Goal: Communication & Community: Answer question/provide support

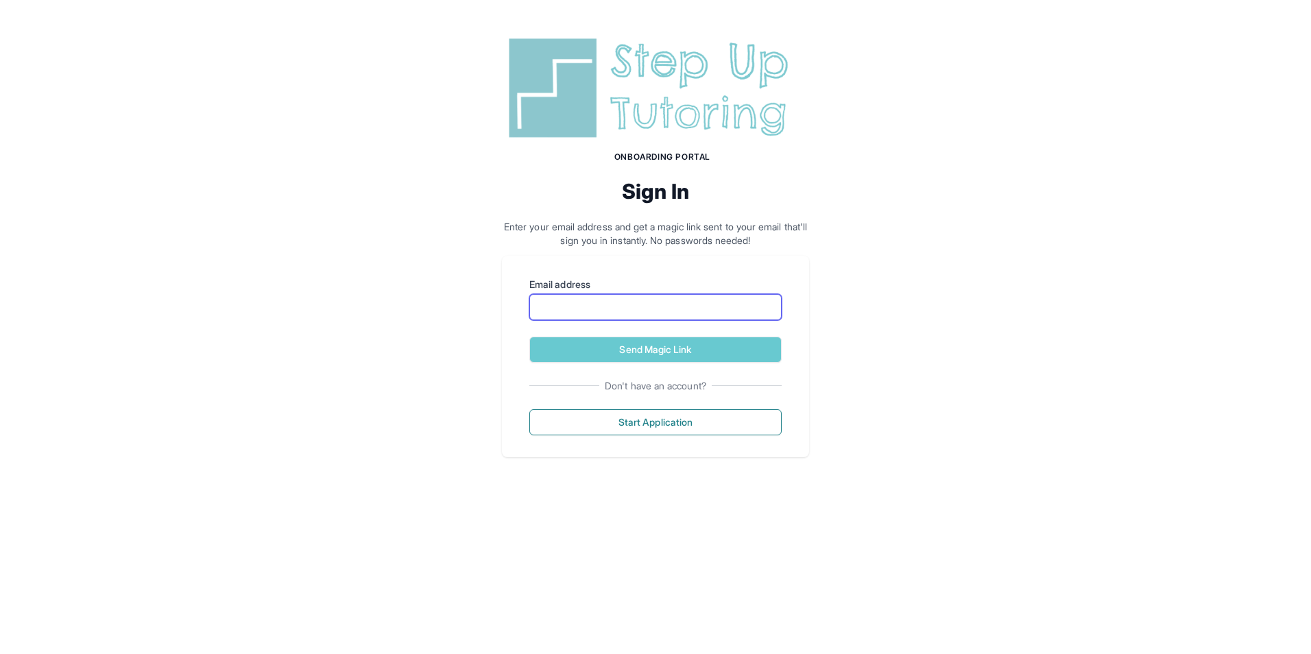
click at [667, 307] on input "Email address" at bounding box center [655, 307] width 252 height 26
click at [653, 59] on img at bounding box center [655, 88] width 307 height 110
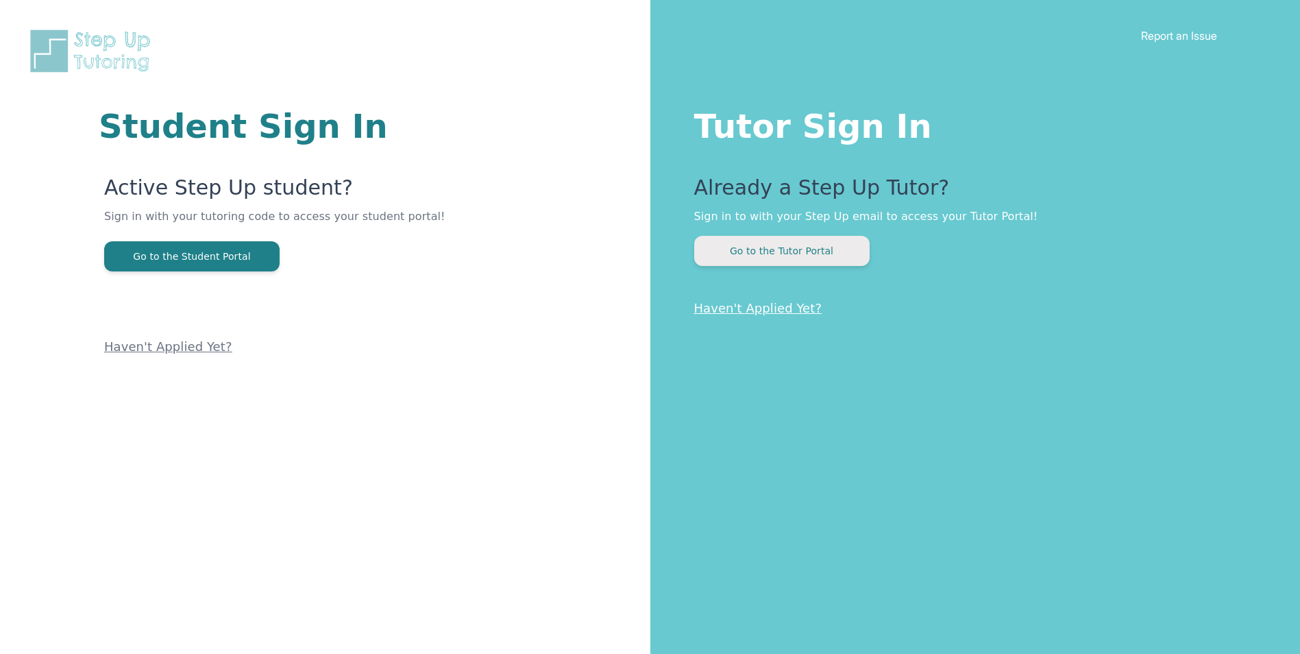
click at [717, 252] on button "Go to the Tutor Portal" at bounding box center [781, 251] width 175 height 30
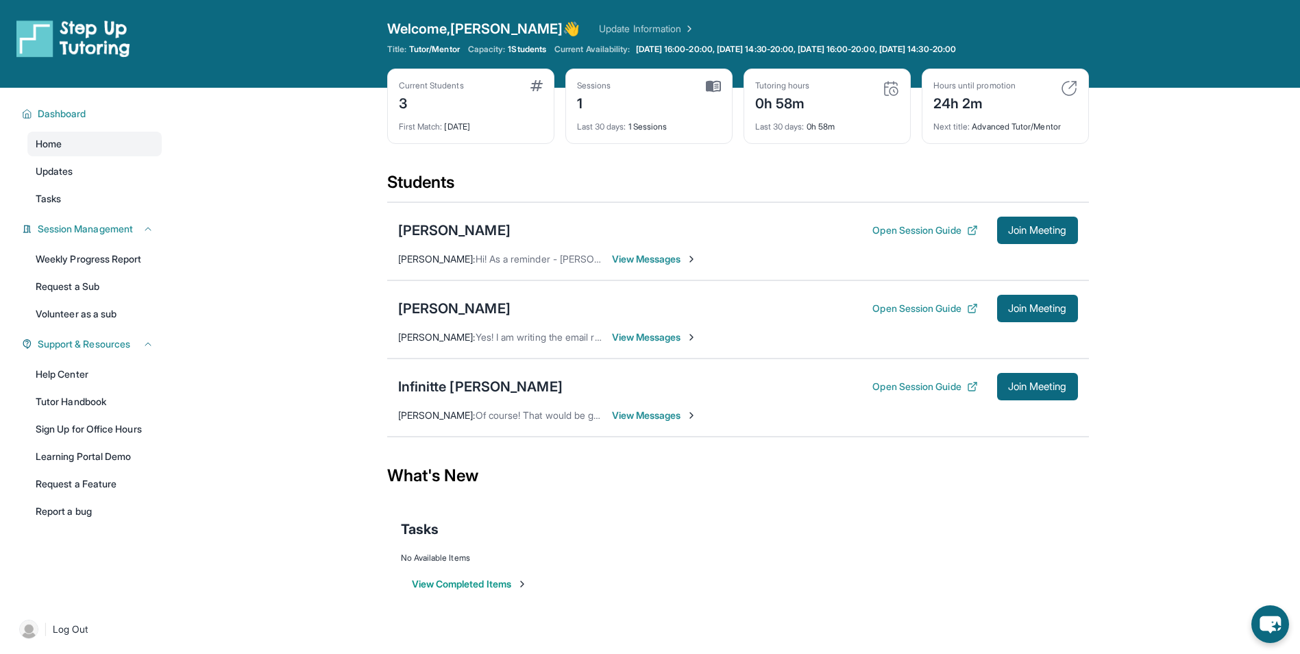
click at [655, 257] on span "View Messages" at bounding box center [655, 259] width 86 height 14
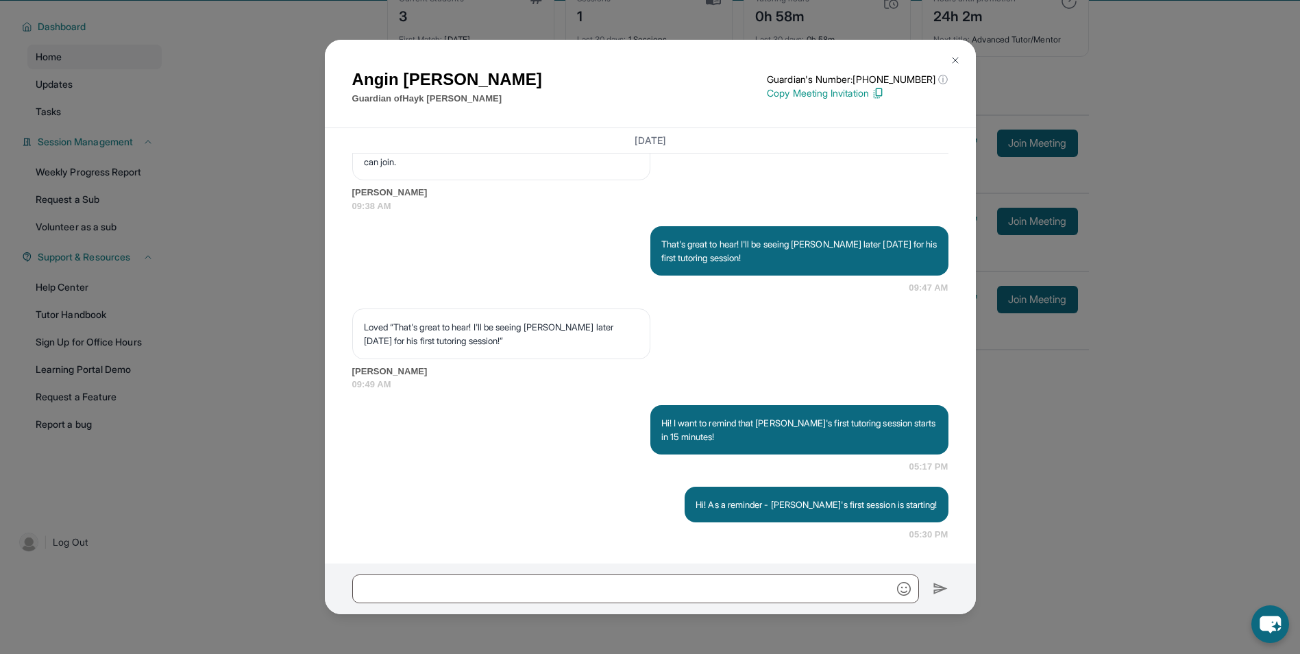
scroll to position [88, 0]
click at [960, 54] on button at bounding box center [955, 60] width 27 height 27
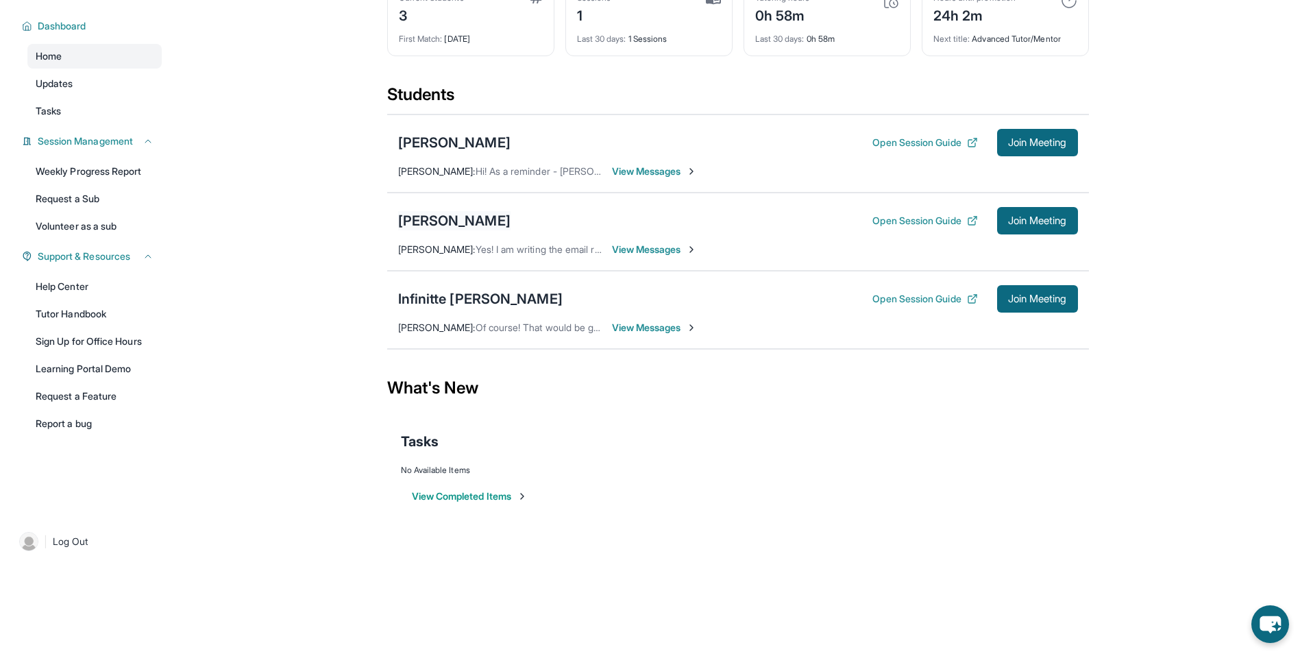
click at [439, 219] on div "[PERSON_NAME]" at bounding box center [454, 220] width 112 height 19
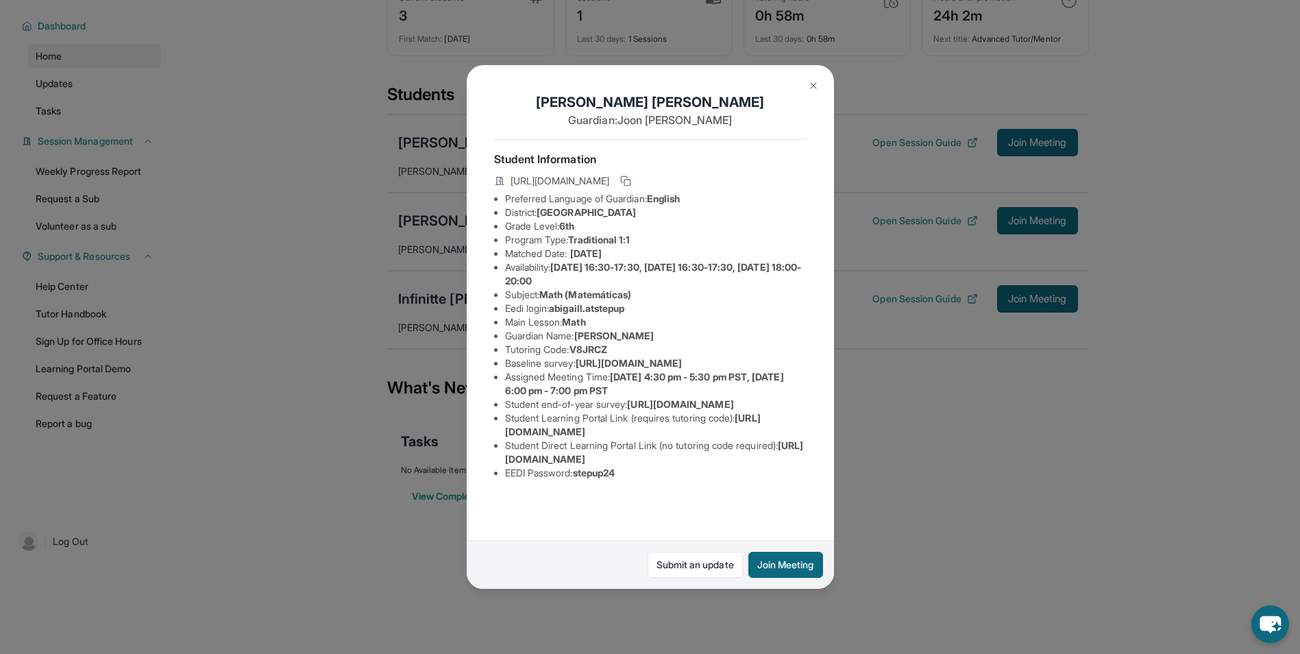
scroll to position [74, 0]
click at [818, 84] on img at bounding box center [813, 85] width 11 height 11
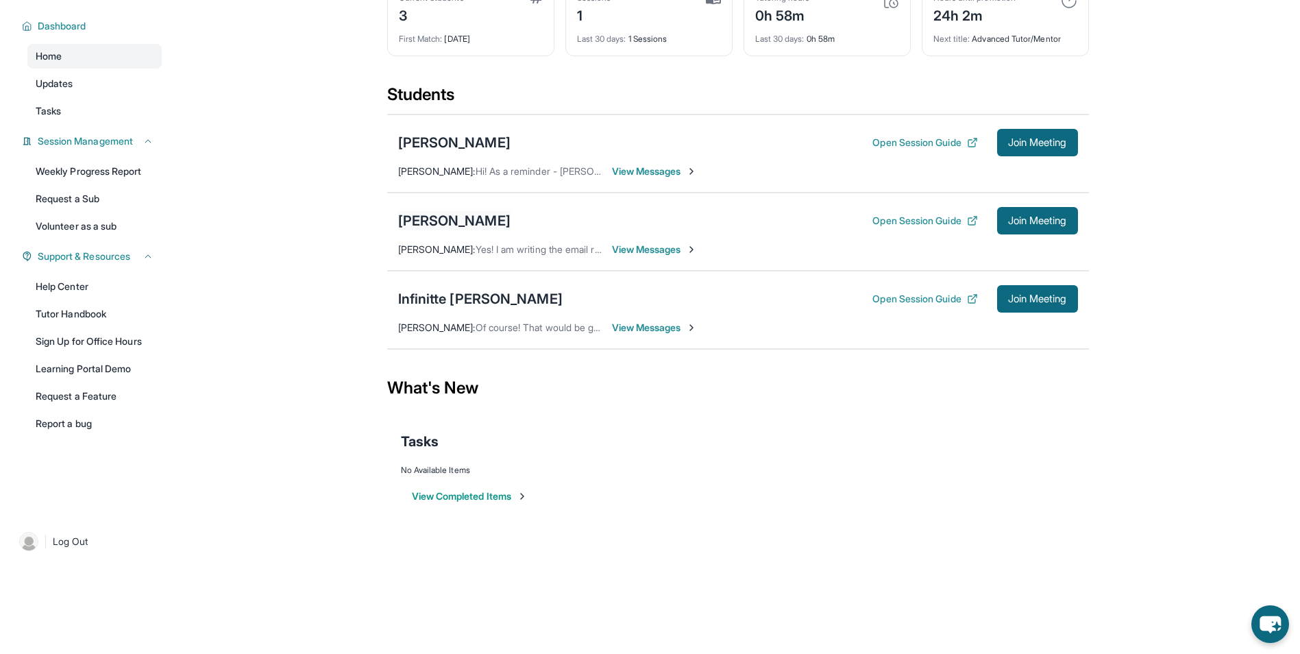
click at [435, 219] on div "[PERSON_NAME]" at bounding box center [454, 220] width 112 height 19
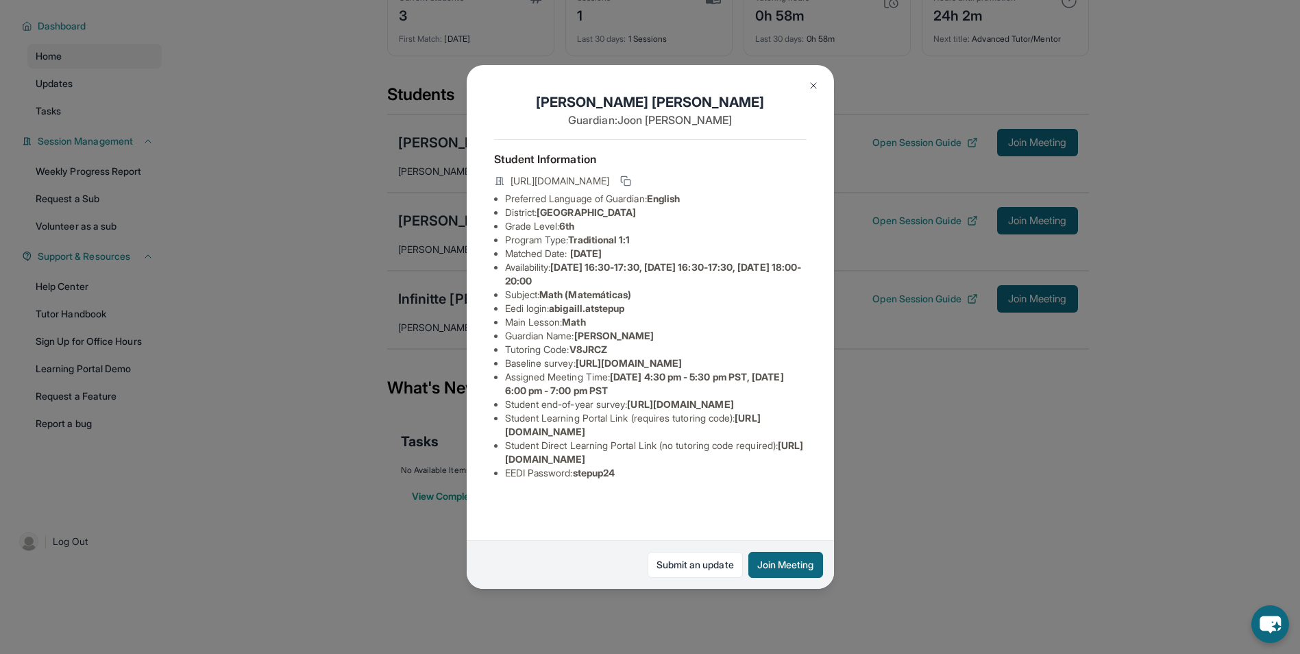
click at [596, 259] on span "[DATE]" at bounding box center [586, 253] width 32 height 12
drag, startPoint x: 596, startPoint y: 260, endPoint x: 594, endPoint y: 372, distance: 111.8
click at [594, 370] on li "Baseline survey : [URL][DOMAIN_NAME]" at bounding box center [656, 363] width 302 height 14
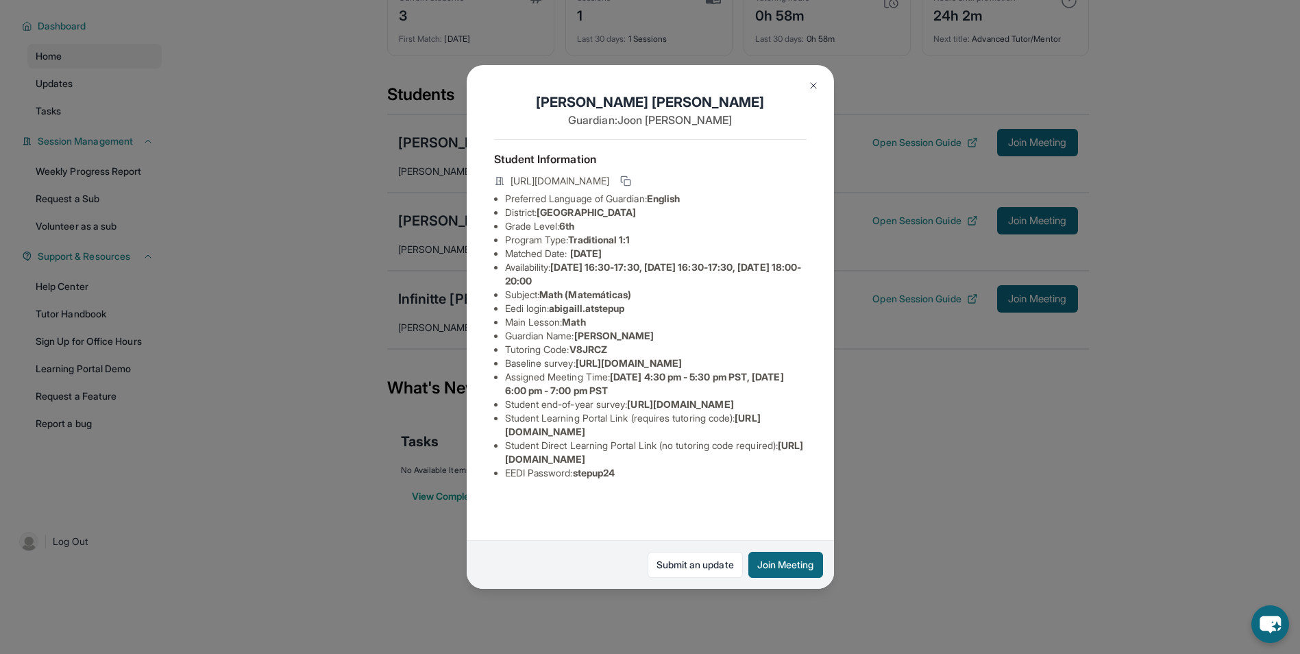
click at [594, 370] on li "Baseline survey : [URL][DOMAIN_NAME]" at bounding box center [656, 363] width 302 height 14
drag, startPoint x: 594, startPoint y: 372, endPoint x: 590, endPoint y: 391, distance: 20.2
click at [590, 369] on span "[URL][DOMAIN_NAME]" at bounding box center [629, 363] width 106 height 12
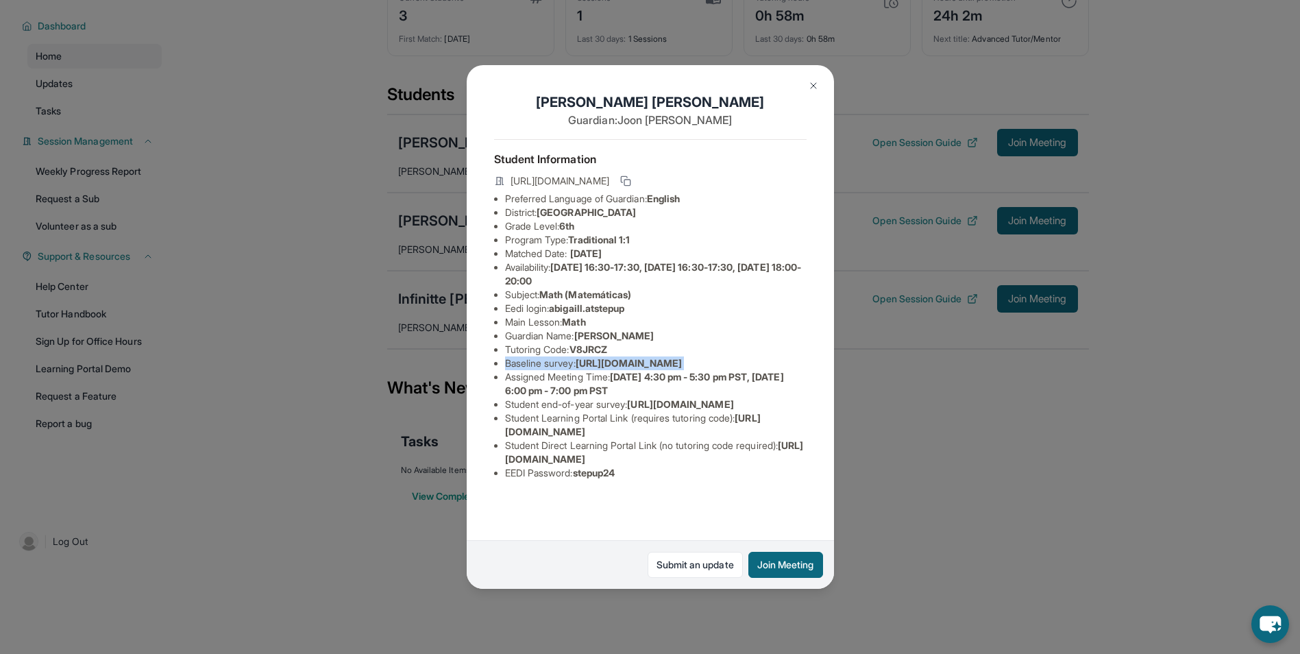
drag, startPoint x: 590, startPoint y: 391, endPoint x: 574, endPoint y: 389, distance: 15.9
click at [576, 369] on span "[URL][DOMAIN_NAME]" at bounding box center [629, 363] width 106 height 12
click at [569, 356] on li "Tutoring Code : V8JRCZ" at bounding box center [656, 350] width 302 height 14
click at [634, 187] on button at bounding box center [626, 181] width 16 height 16
click at [383, 42] on div "[PERSON_NAME] Guardian: [PERSON_NAME] Student Information [URL][DOMAIN_NAME] Pr…" at bounding box center [650, 327] width 1300 height 654
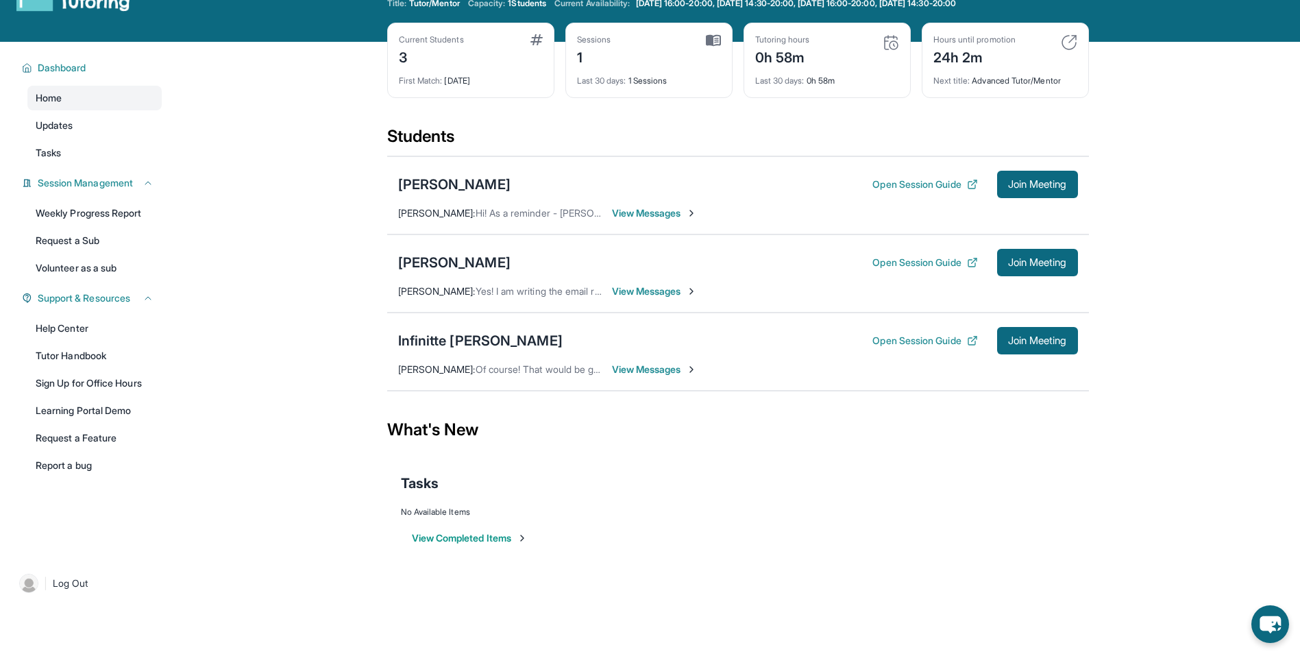
scroll to position [0, 0]
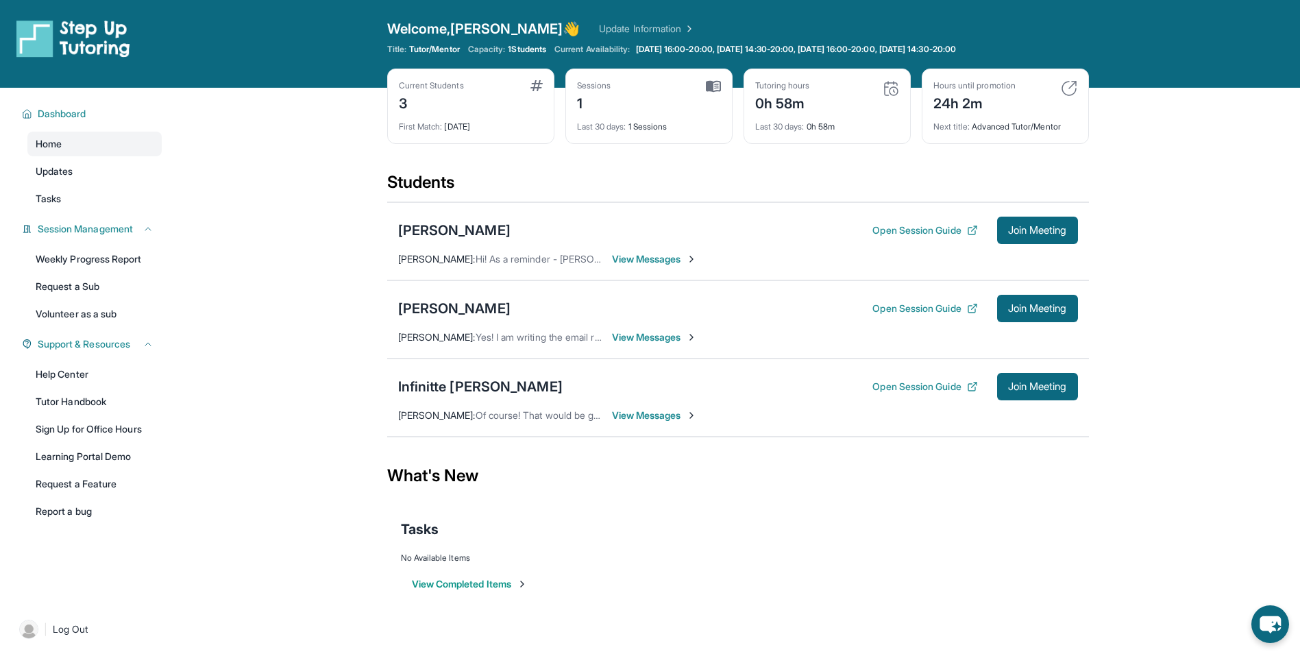
drag, startPoint x: 886, startPoint y: 86, endPoint x: 868, endPoint y: 93, distance: 19.1
click at [886, 85] on img at bounding box center [891, 88] width 16 height 16
click at [723, 80] on div "Sessions 1 Last 30 days : 1 Sessions" at bounding box center [649, 106] width 167 height 75
click at [732, 65] on div "Welcome, [PERSON_NAME] 👋 Update Information Title: Tutor/Mentor Capacity: 1 Stu…" at bounding box center [738, 43] width 702 height 49
click at [93, 167] on link "Updates" at bounding box center [94, 171] width 134 height 25
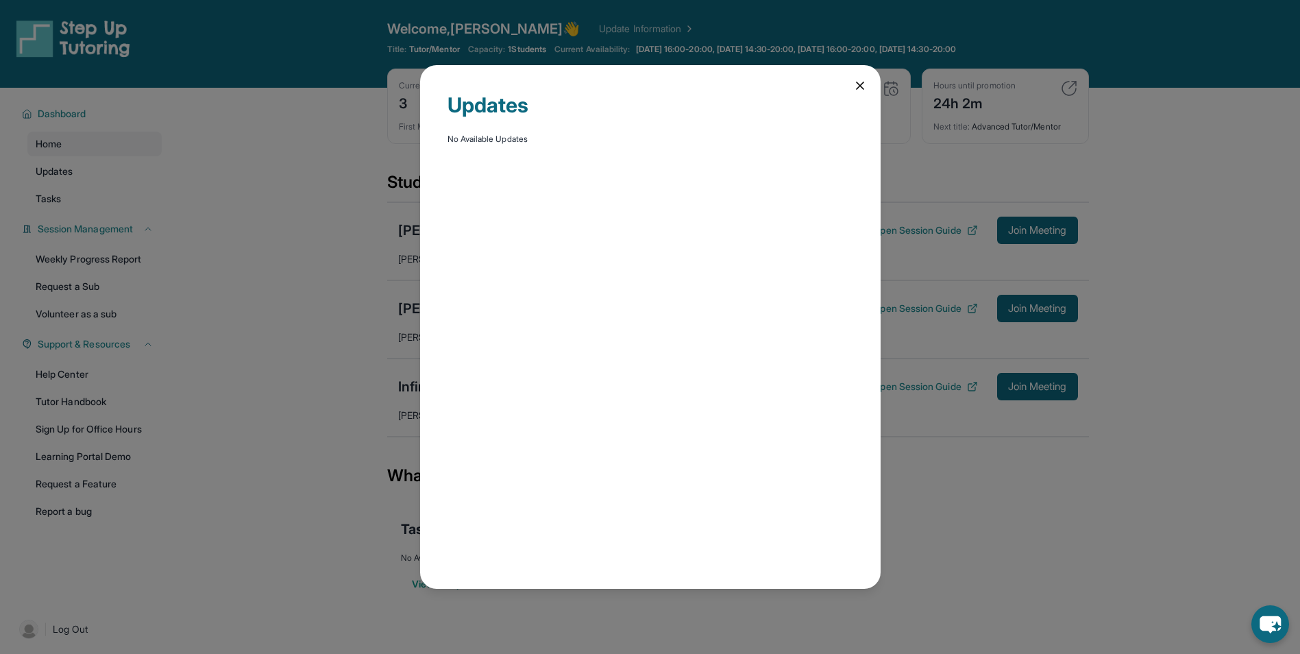
click at [153, 242] on div "Updates No Available Updates" at bounding box center [650, 327] width 1300 height 654
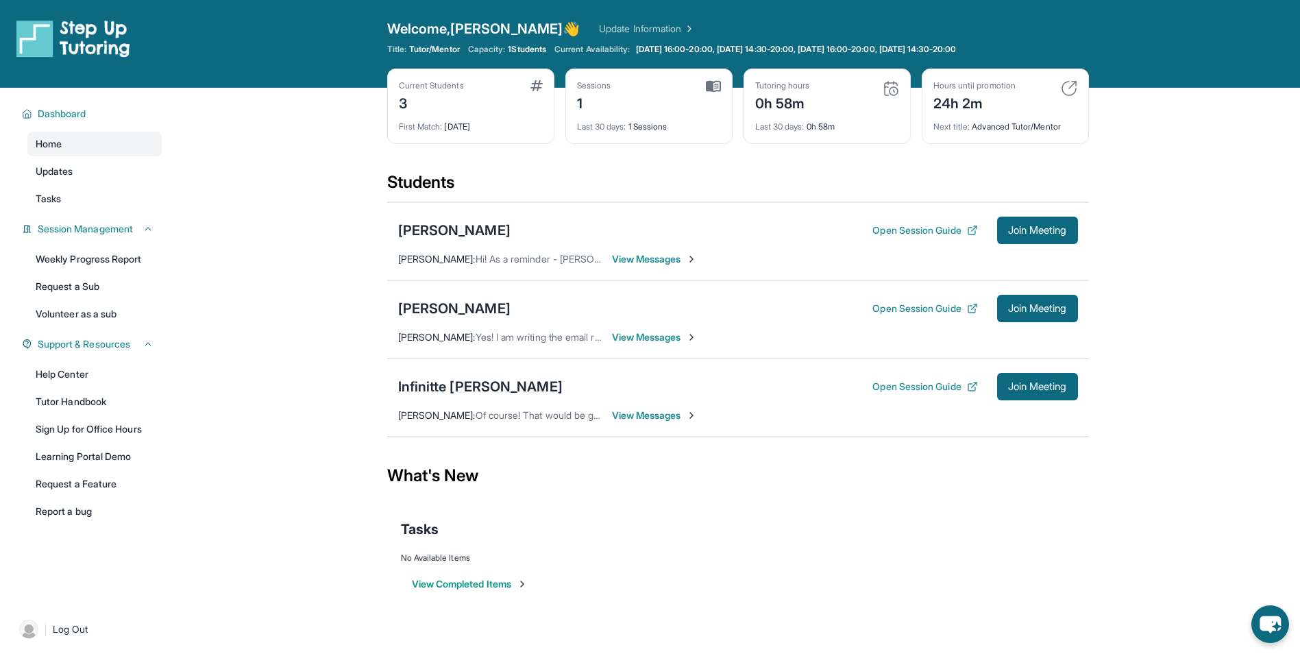
click at [165, 239] on div "Dashboard Home Updates Tasks Session Management Weekly Progress Report Request …" at bounding box center [87, 344] width 175 height 513
click at [145, 233] on icon at bounding box center [148, 228] width 11 height 11
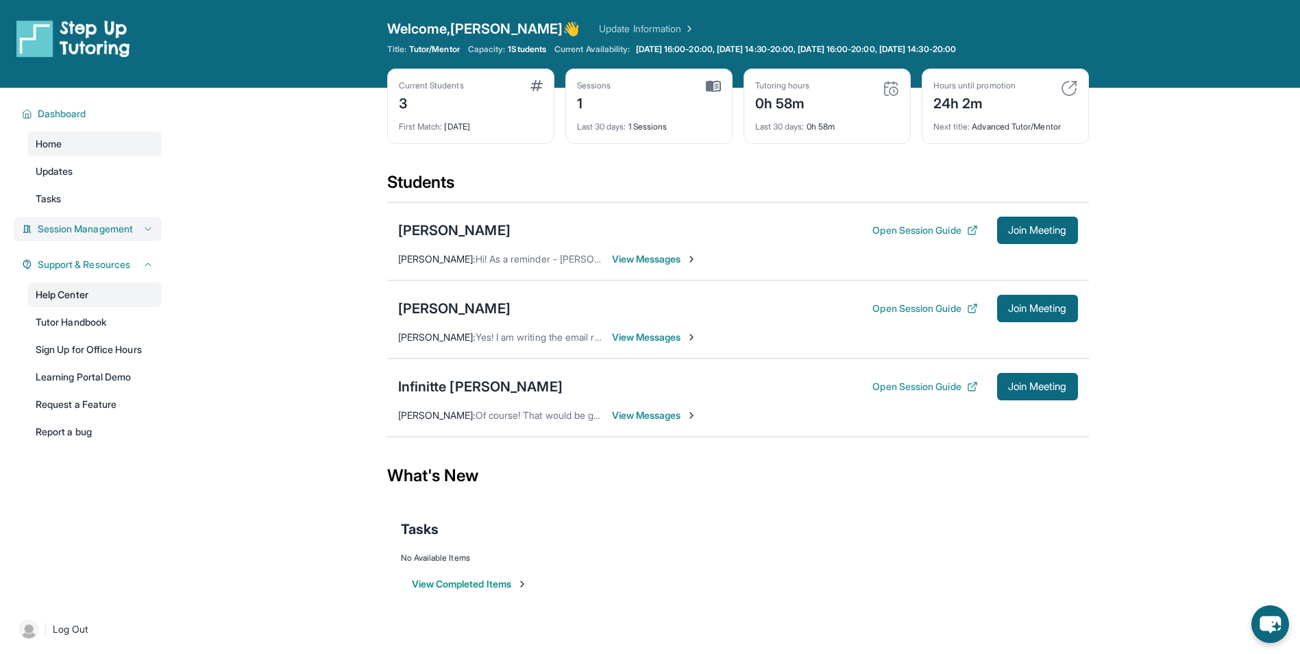
click at [134, 291] on link "Help Center" at bounding box center [94, 294] width 134 height 25
